Goal: Information Seeking & Learning: Learn about a topic

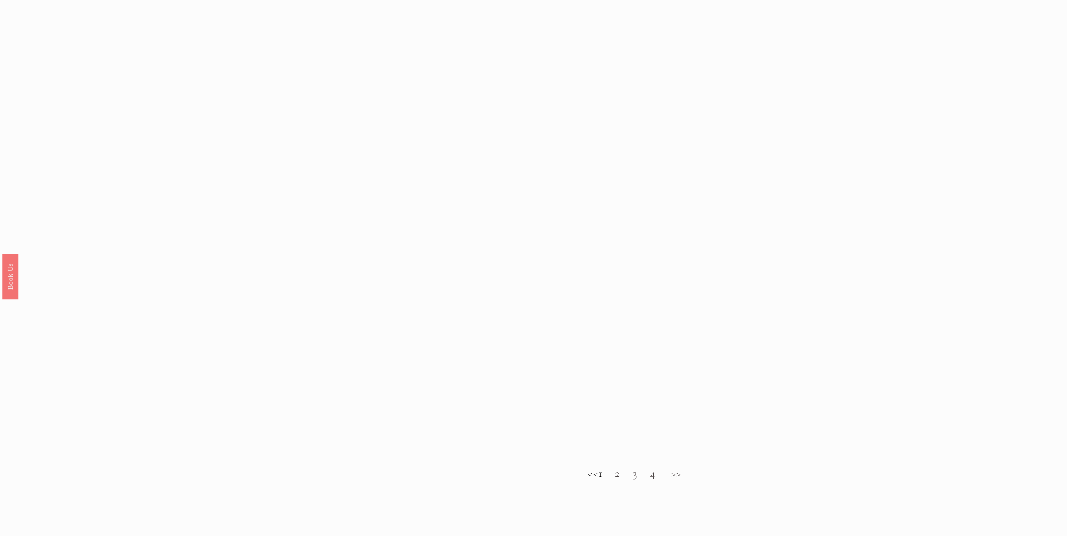
scroll to position [625, 0]
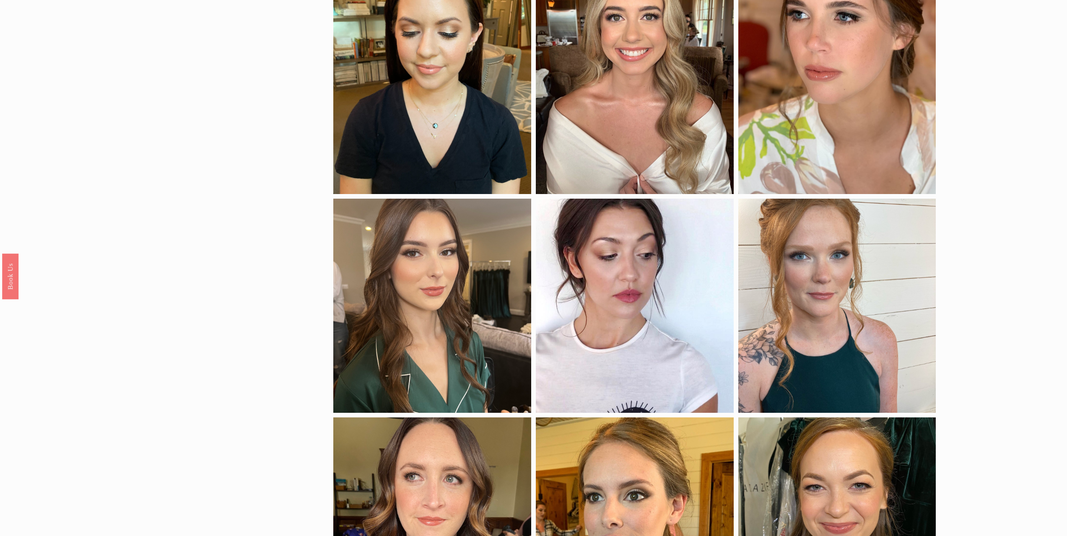
click at [174, 218] on div "by skintone porcelain fair medium medium-dark dark deep application airbrush tr…" at bounding box center [533, 119] width 1067 height 1245
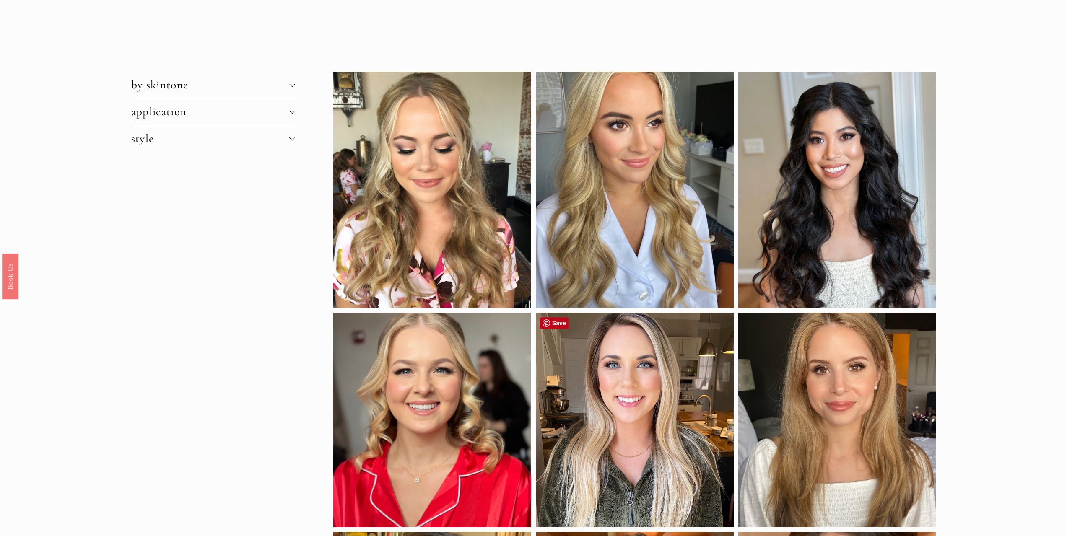
scroll to position [42, 0]
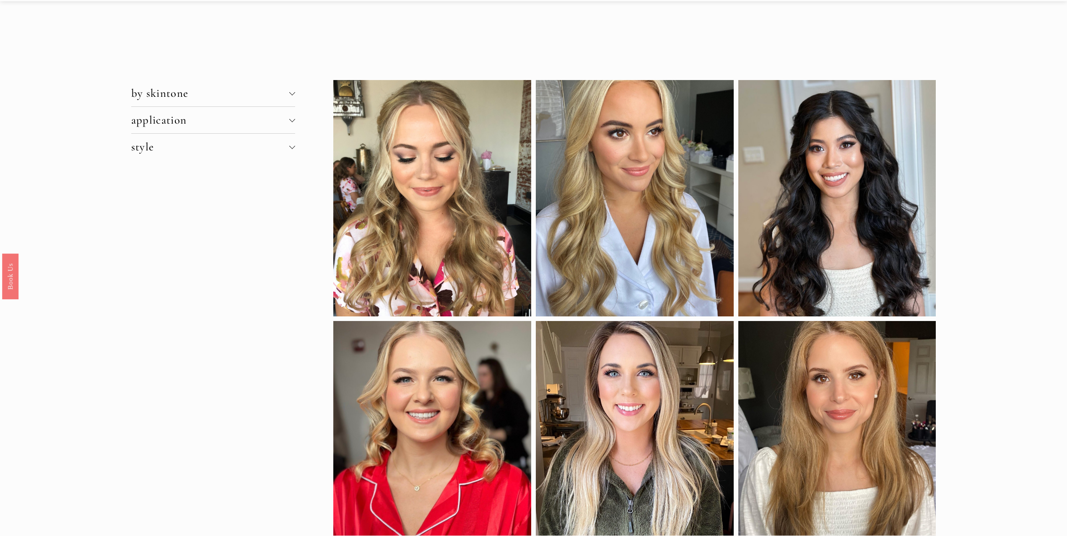
click at [287, 96] on span "by skintone" at bounding box center [210, 93] width 158 height 14
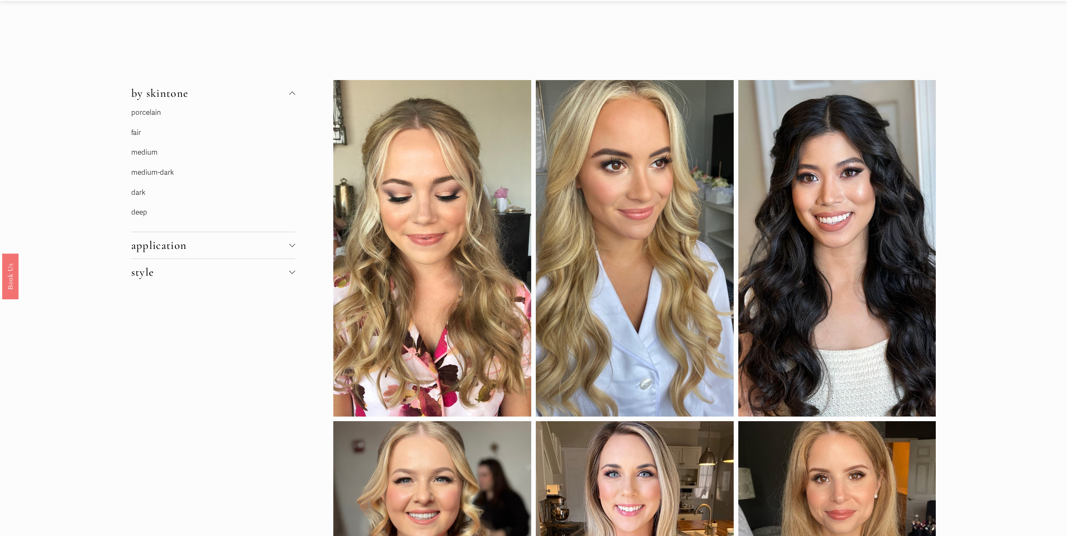
click at [154, 135] on p "fair" at bounding box center [194, 133] width 126 height 13
click at [132, 131] on link "fair" at bounding box center [136, 132] width 10 height 9
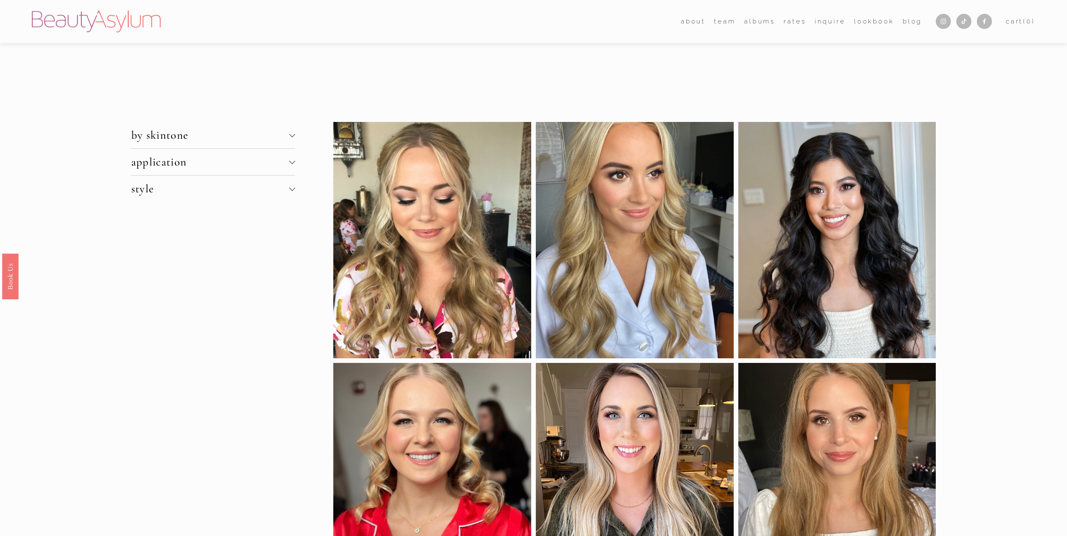
click at [169, 188] on span "style" at bounding box center [210, 189] width 158 height 14
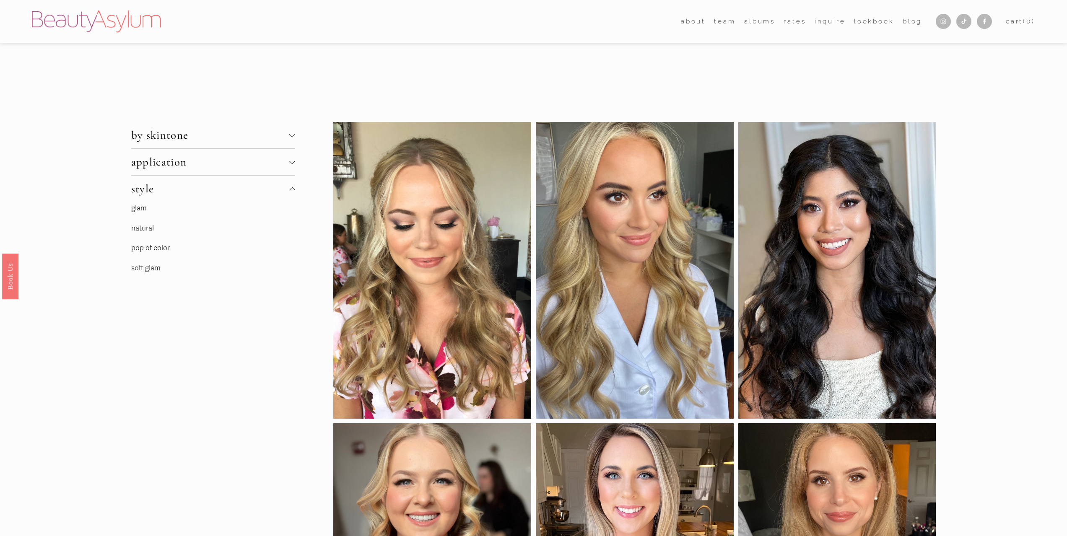
click at [198, 171] on button "application" at bounding box center [213, 162] width 164 height 26
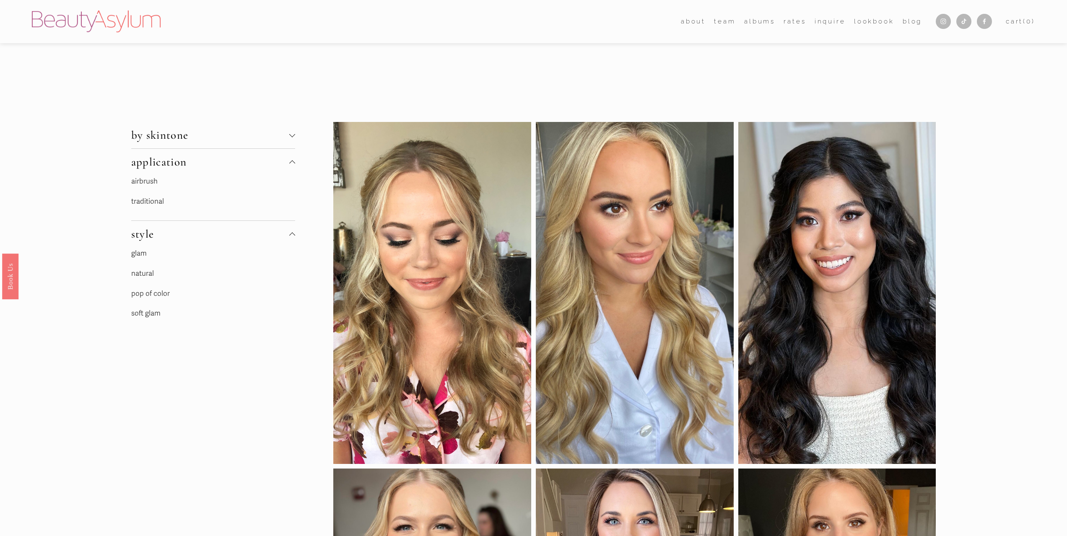
click at [144, 317] on link "soft glam" at bounding box center [145, 313] width 29 height 9
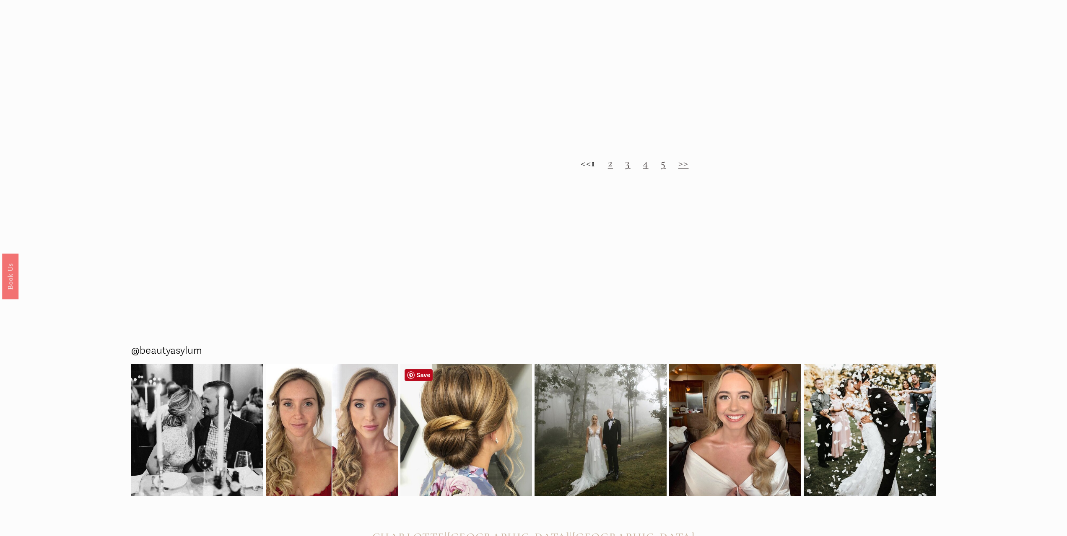
scroll to position [1256, 0]
